Goal: Information Seeking & Learning: Check status

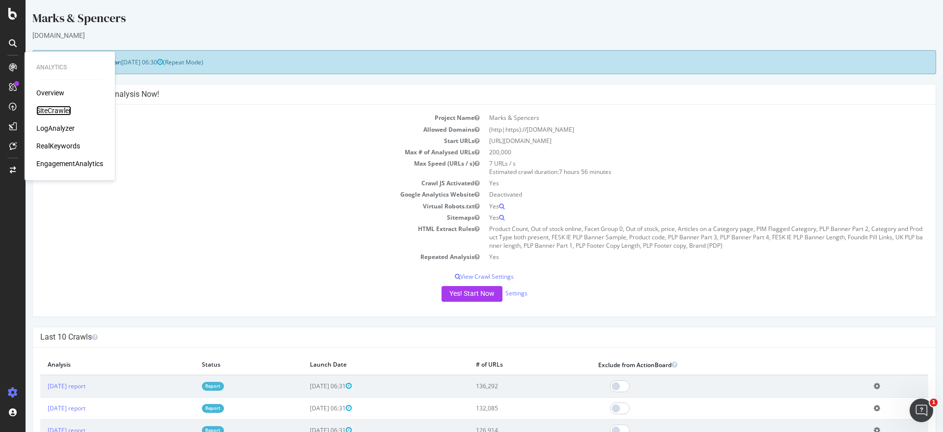
click at [56, 110] on div "SiteCrawler" at bounding box center [53, 111] width 35 height 10
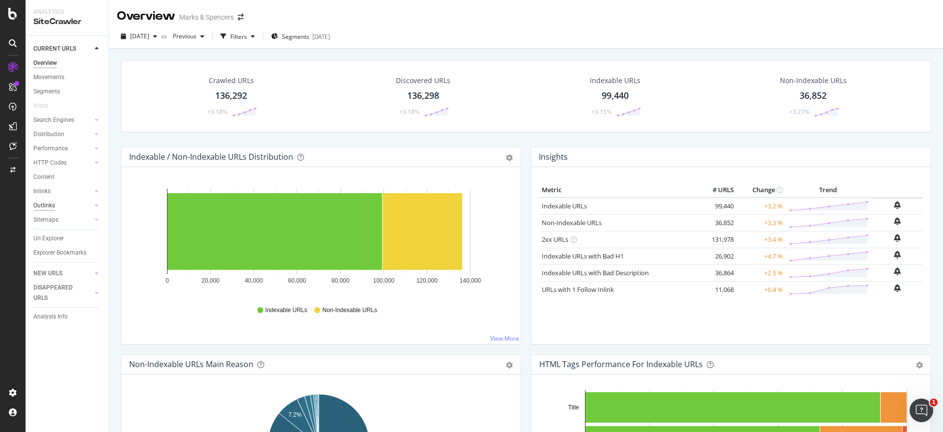
click at [41, 204] on div "Outlinks" at bounding box center [44, 205] width 22 height 10
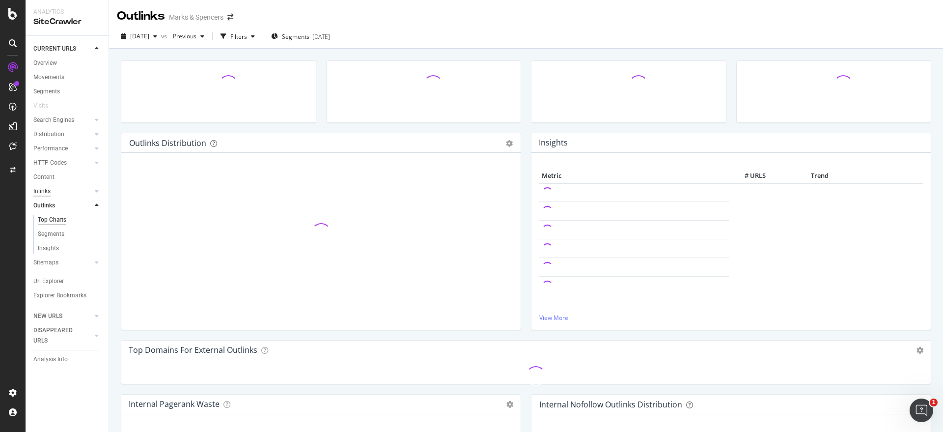
click at [45, 192] on div "Inlinks" at bounding box center [41, 191] width 17 height 10
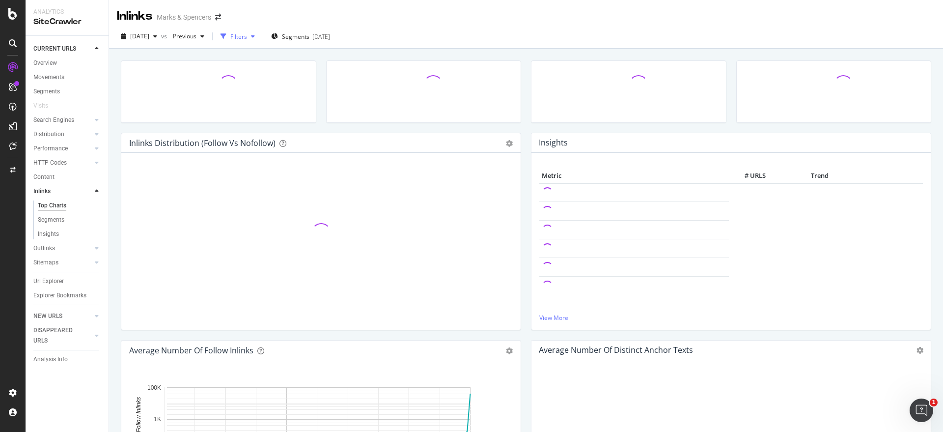
click at [247, 34] on div "Filters" at bounding box center [238, 36] width 17 height 8
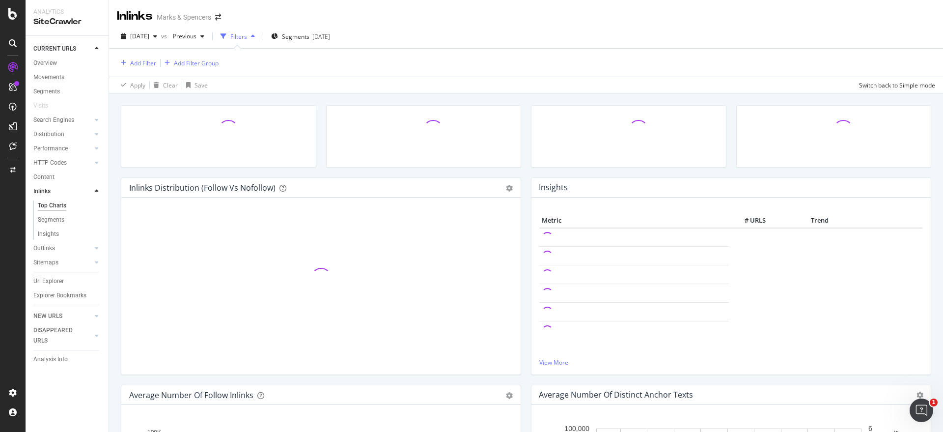
click at [141, 56] on div "Add Filter Add Filter Group" at bounding box center [168, 62] width 102 height 12
click at [141, 59] on div "Add Filter" at bounding box center [143, 63] width 26 height 8
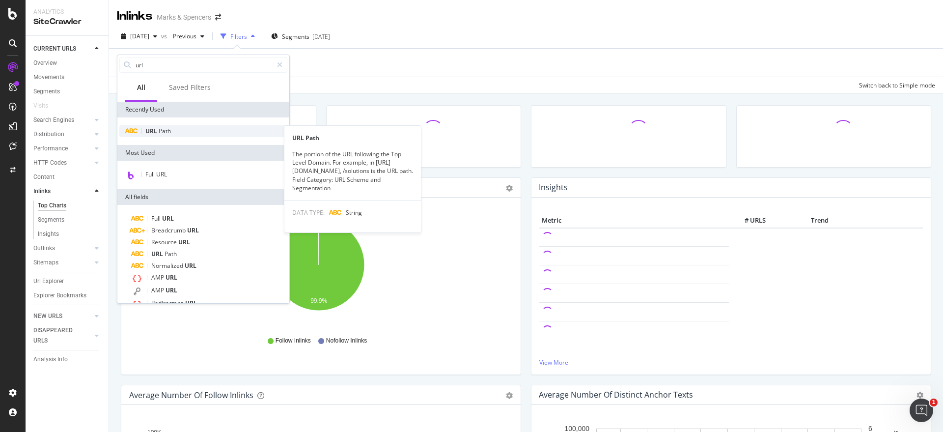
type input "url"
click at [165, 134] on span "Path" at bounding box center [165, 131] width 12 height 8
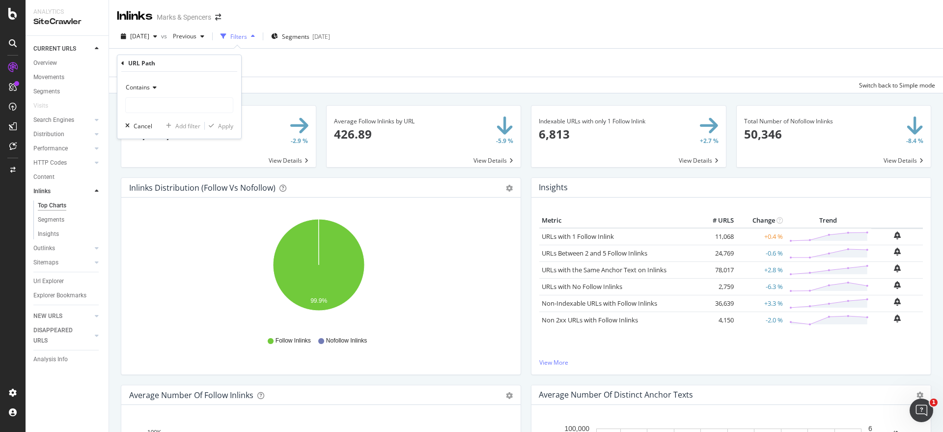
click at [156, 90] on div "Contains" at bounding box center [179, 88] width 108 height 16
click at [205, 78] on div "Contains Cancel Add filter Apply" at bounding box center [179, 105] width 124 height 67
click at [178, 103] on input "text" at bounding box center [179, 105] width 107 height 16
paste input "[URL][DOMAIN_NAME]"
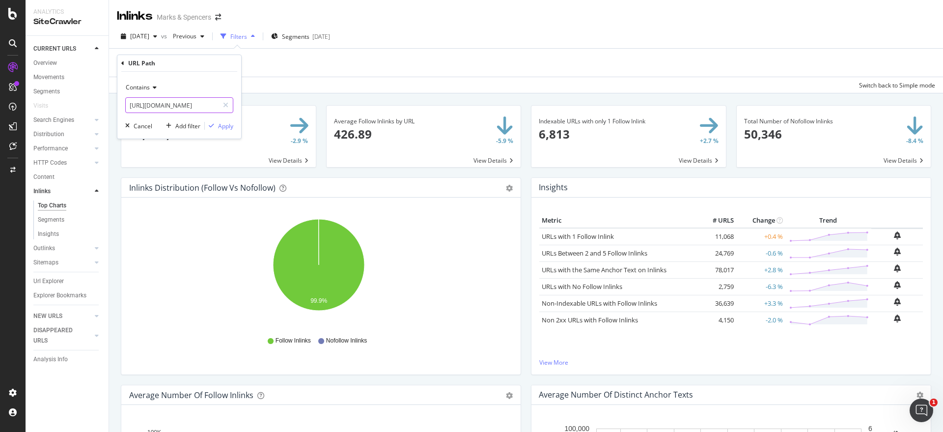
type input "[URL][DOMAIN_NAME]"
click at [145, 89] on span "Contains" at bounding box center [138, 87] width 24 height 8
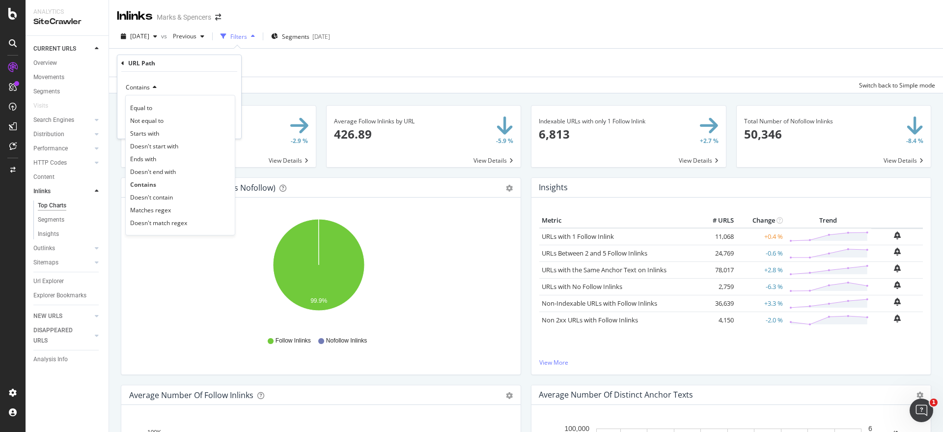
click at [180, 86] on div "Contains" at bounding box center [179, 88] width 108 height 16
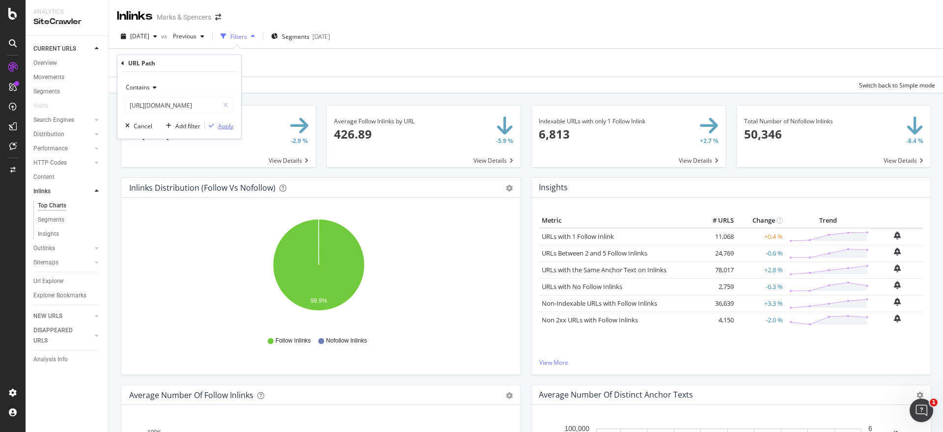
click at [231, 124] on div "Apply" at bounding box center [225, 126] width 15 height 8
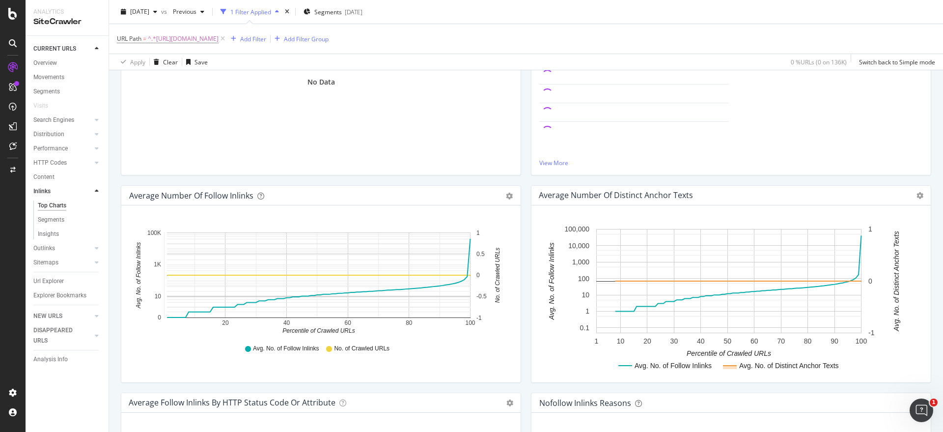
scroll to position [212, 0]
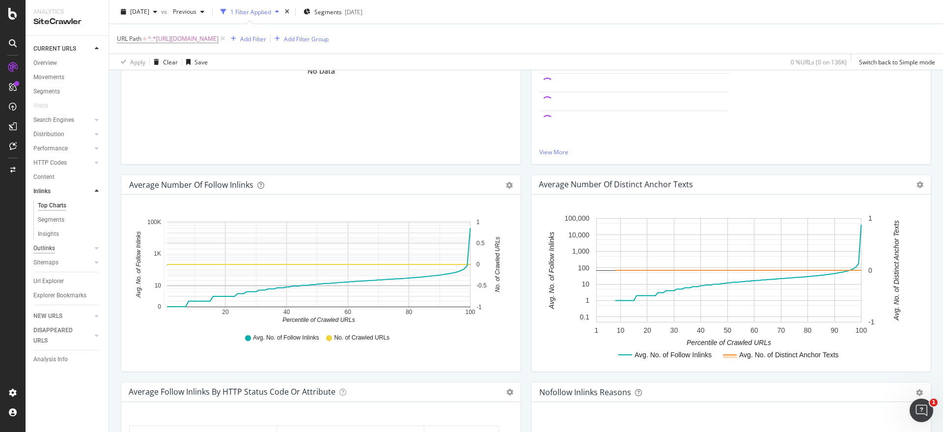
click at [46, 249] on div "Outlinks" at bounding box center [44, 248] width 22 height 10
